Goal: Information Seeking & Learning: Learn about a topic

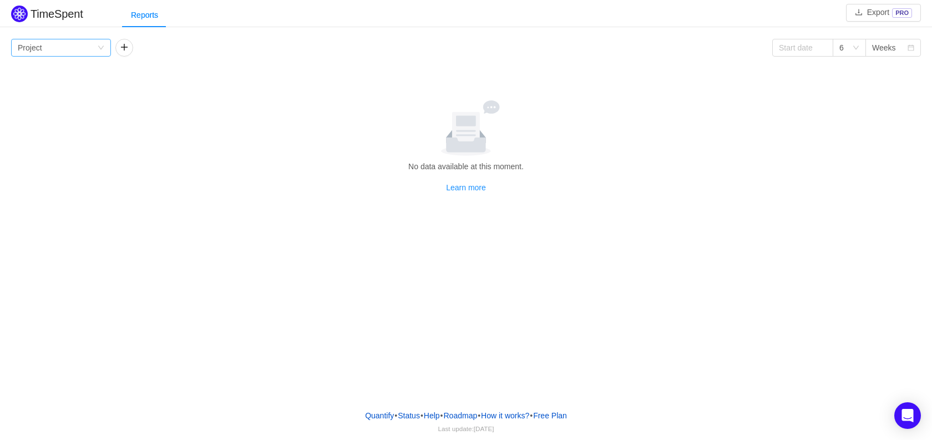
click at [68, 43] on div "Group by Project" at bounding box center [57, 47] width 79 height 17
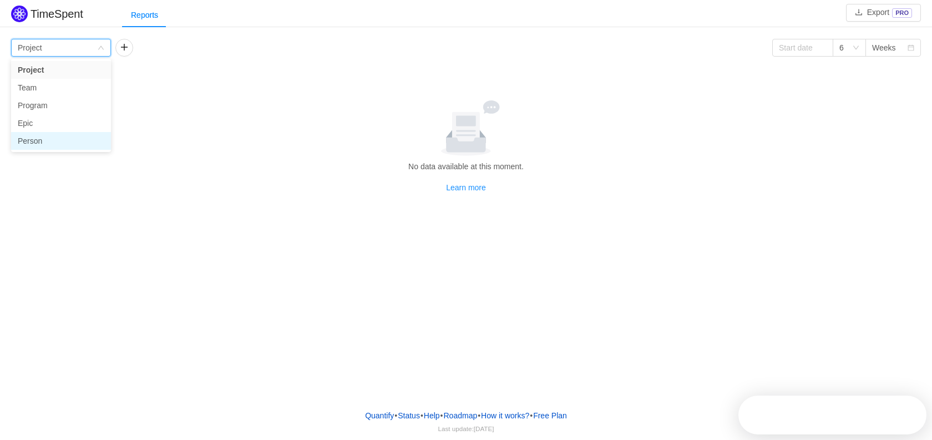
click at [34, 140] on li "Person" at bounding box center [61, 141] width 100 height 18
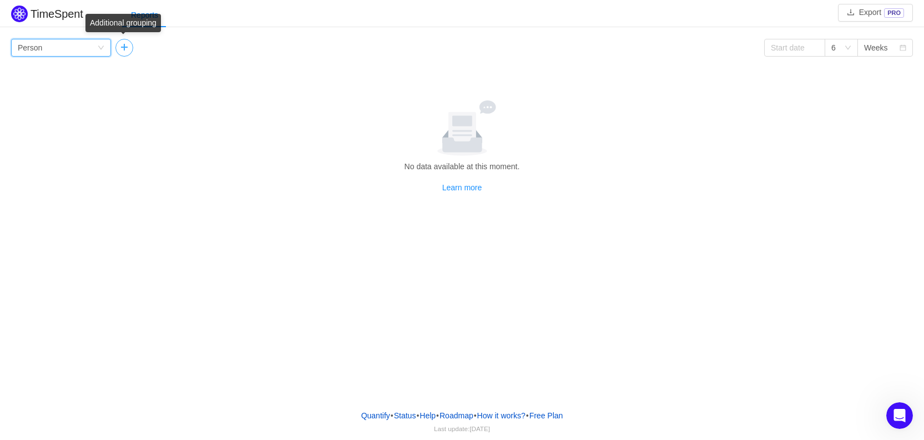
click at [123, 49] on button "button" at bounding box center [124, 48] width 18 height 18
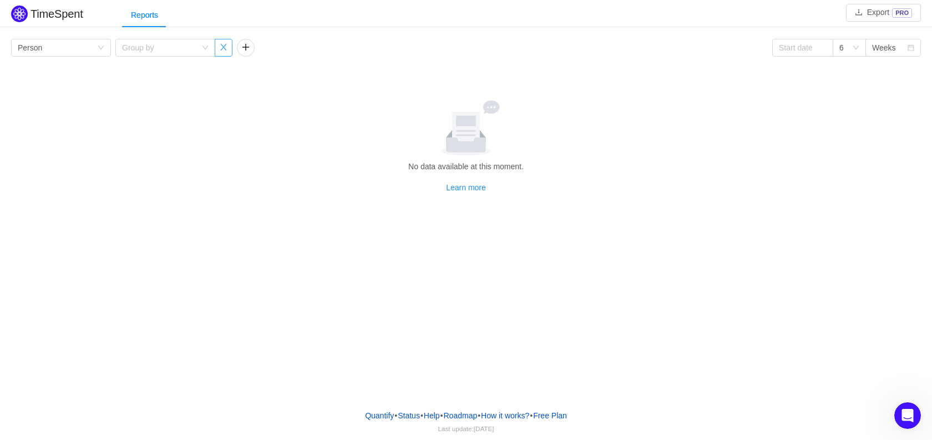
click at [227, 45] on button "button" at bounding box center [224, 48] width 18 height 18
click at [852, 50] on div "6" at bounding box center [846, 47] width 13 height 17
click at [456, 186] on link "Learn more" at bounding box center [466, 187] width 40 height 9
click at [101, 47] on icon "icon: down" at bounding box center [101, 47] width 7 height 7
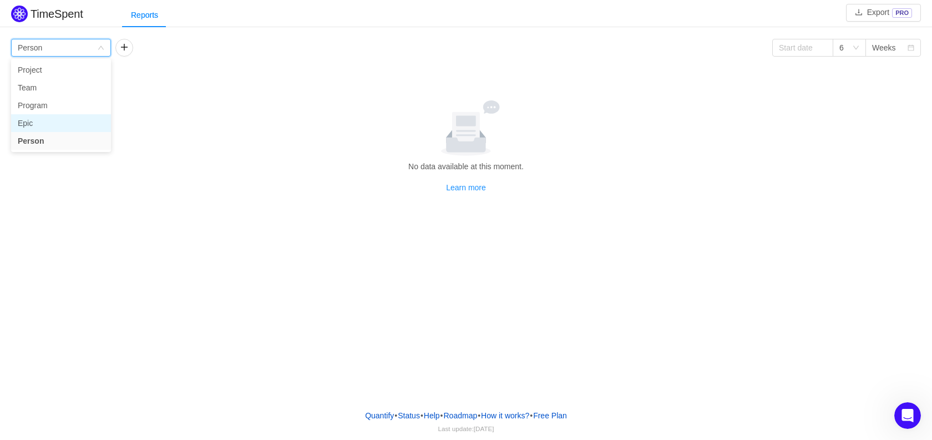
click at [41, 121] on li "Epic" at bounding box center [61, 123] width 100 height 18
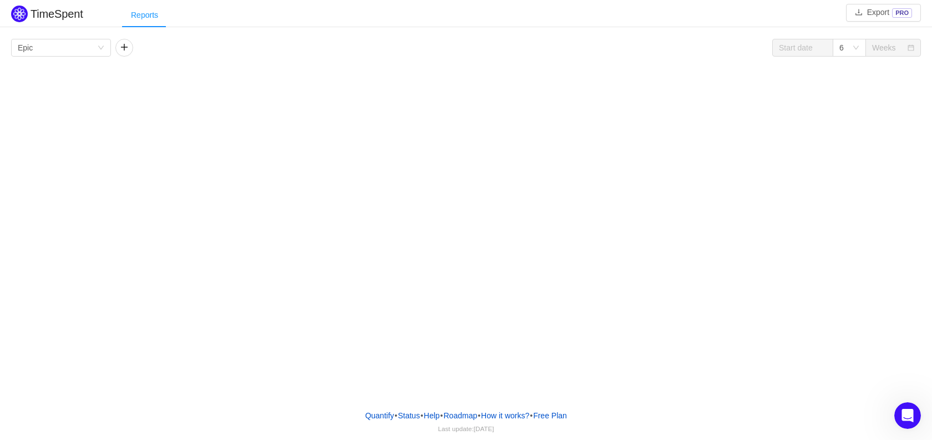
click at [140, 15] on div "Reports" at bounding box center [144, 15] width 45 height 25
